Goal: Find specific fact: Find specific fact

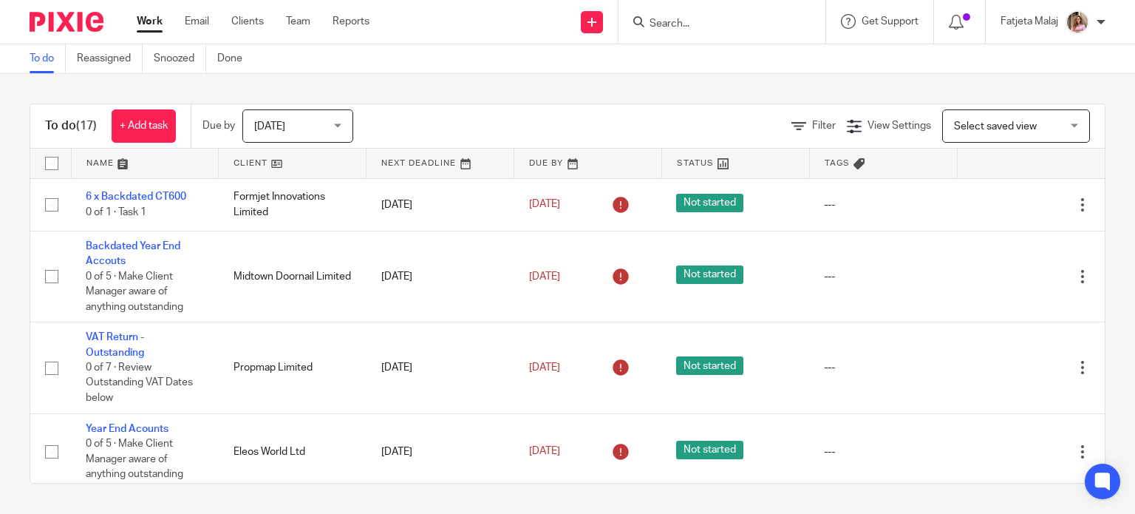
click at [734, 29] on input "Search" at bounding box center [714, 24] width 133 height 13
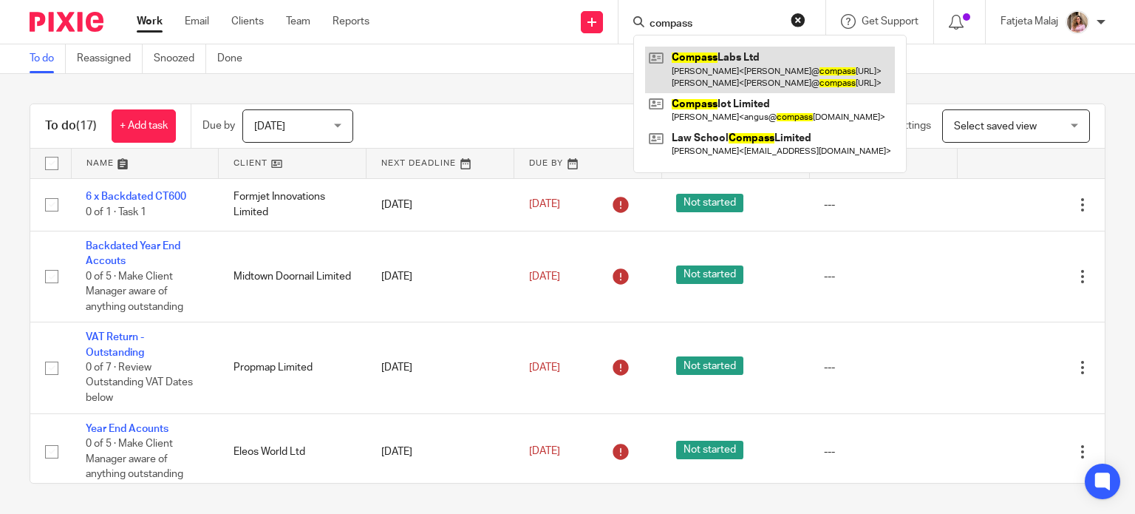
type input "compass"
click at [752, 72] on link at bounding box center [770, 70] width 250 height 46
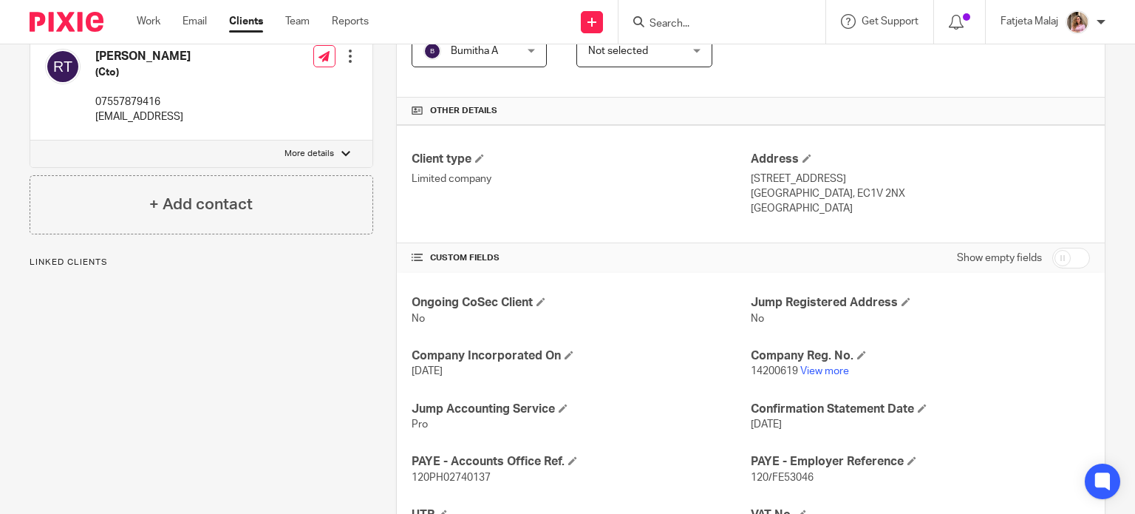
scroll to position [296, 0]
click at [823, 355] on h4 "Company Reg. No." at bounding box center [920, 355] width 339 height 16
click at [821, 360] on h4 "Company Reg. No." at bounding box center [920, 355] width 339 height 16
click at [822, 367] on link "View more" at bounding box center [824, 370] width 49 height 10
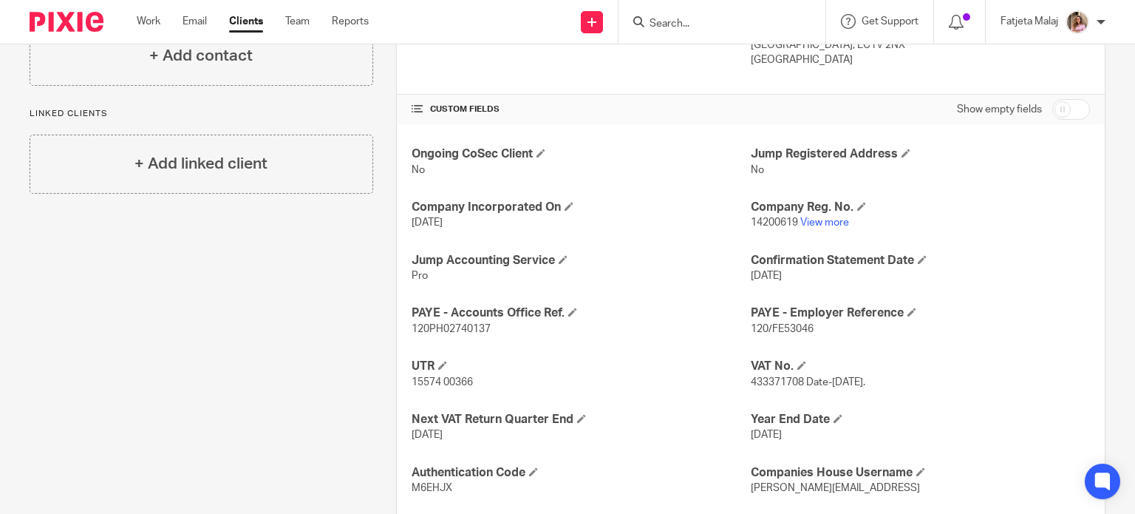
scroll to position [222, 0]
